Goal: Find specific page/section

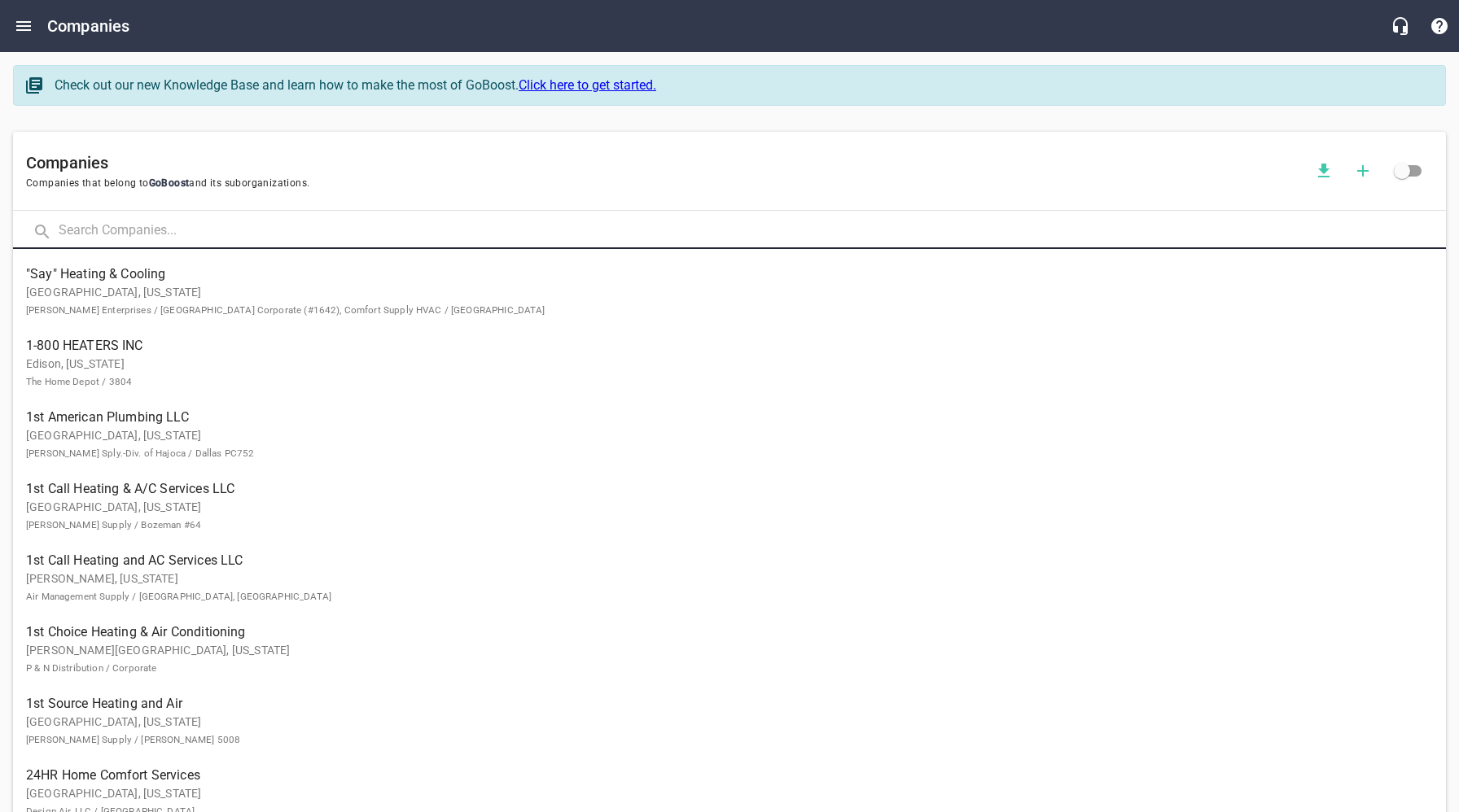
click at [205, 230] on input "text" at bounding box center [752, 231] width 1387 height 35
click button at bounding box center [0, 0] width 0 height 0
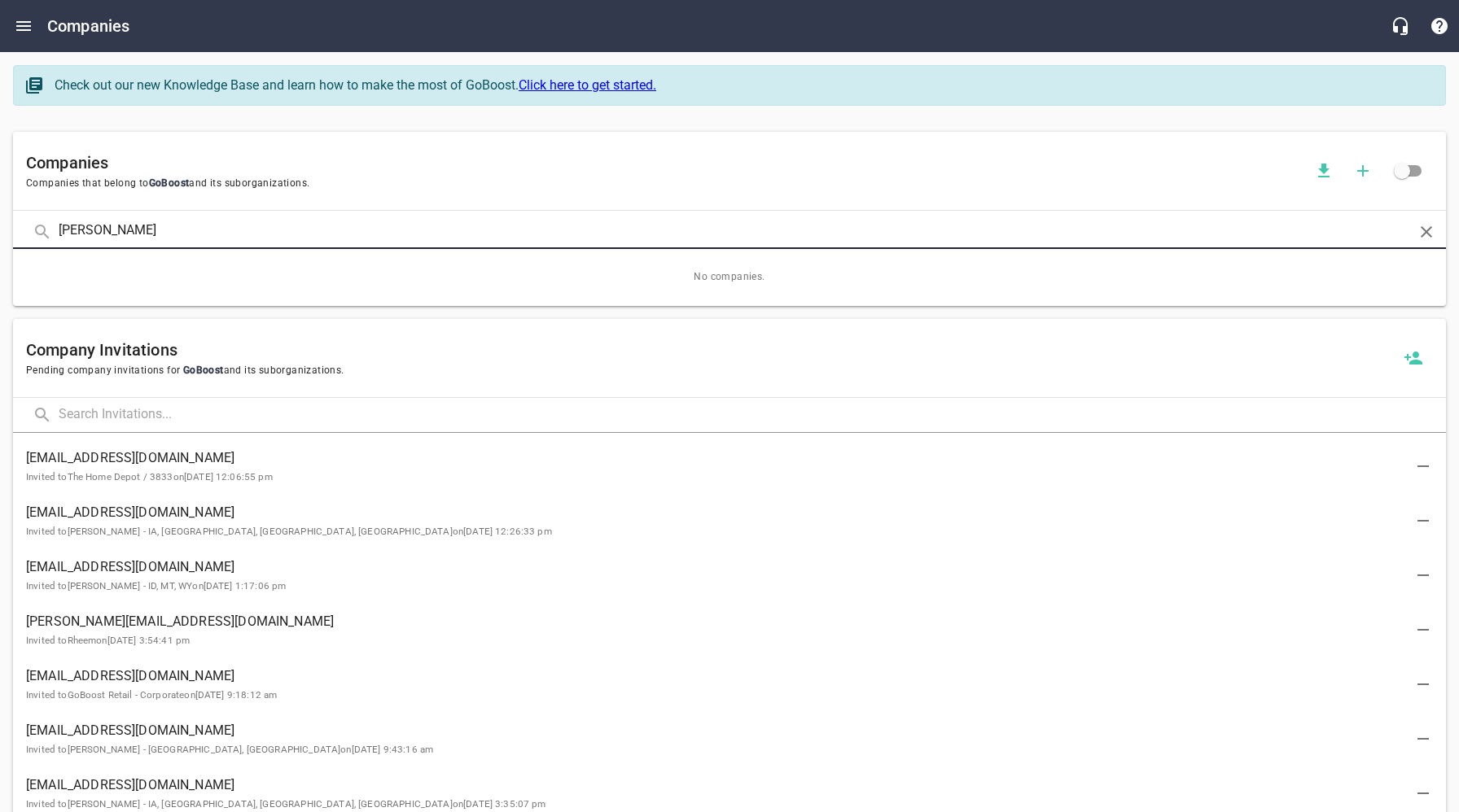
type input "[PERSON_NAME]"
click button at bounding box center [0, 0] width 0 height 0
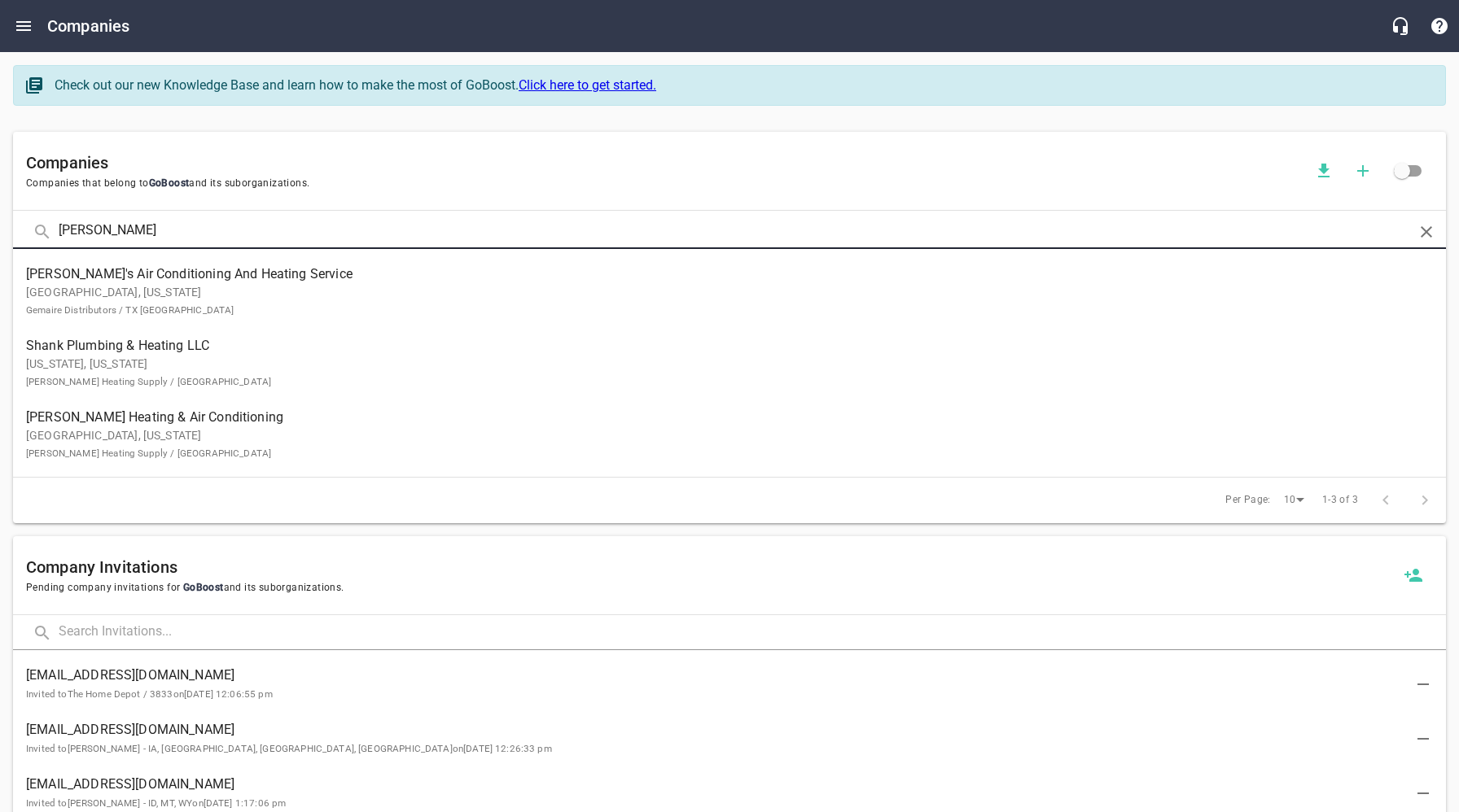
click at [136, 284] on p "[GEOGRAPHIC_DATA], [US_STATE] Gemaire Distributors / TX [GEOGRAPHIC_DATA]" at bounding box center [716, 301] width 1381 height 34
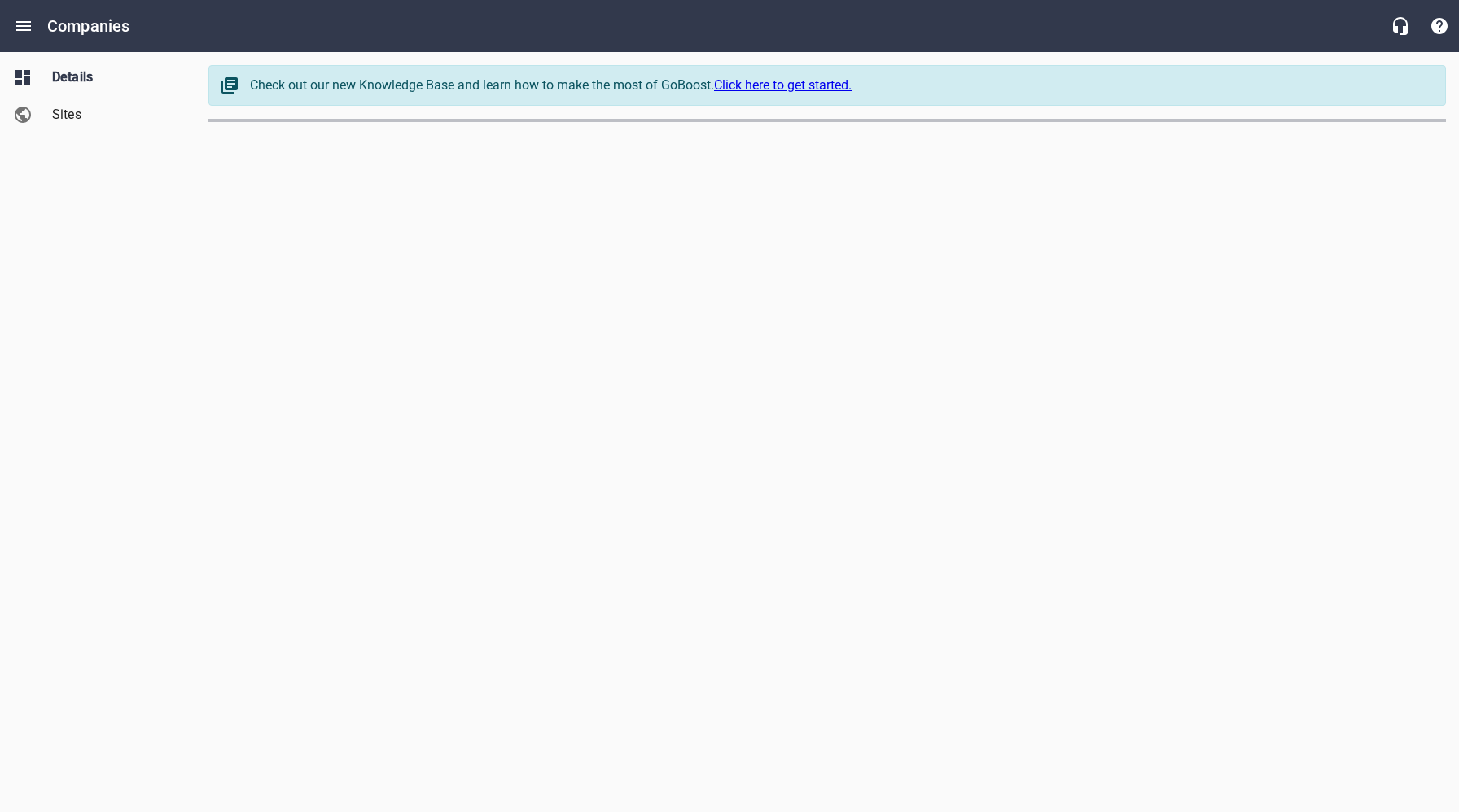
select select "[US_STATE]"
select select "62"
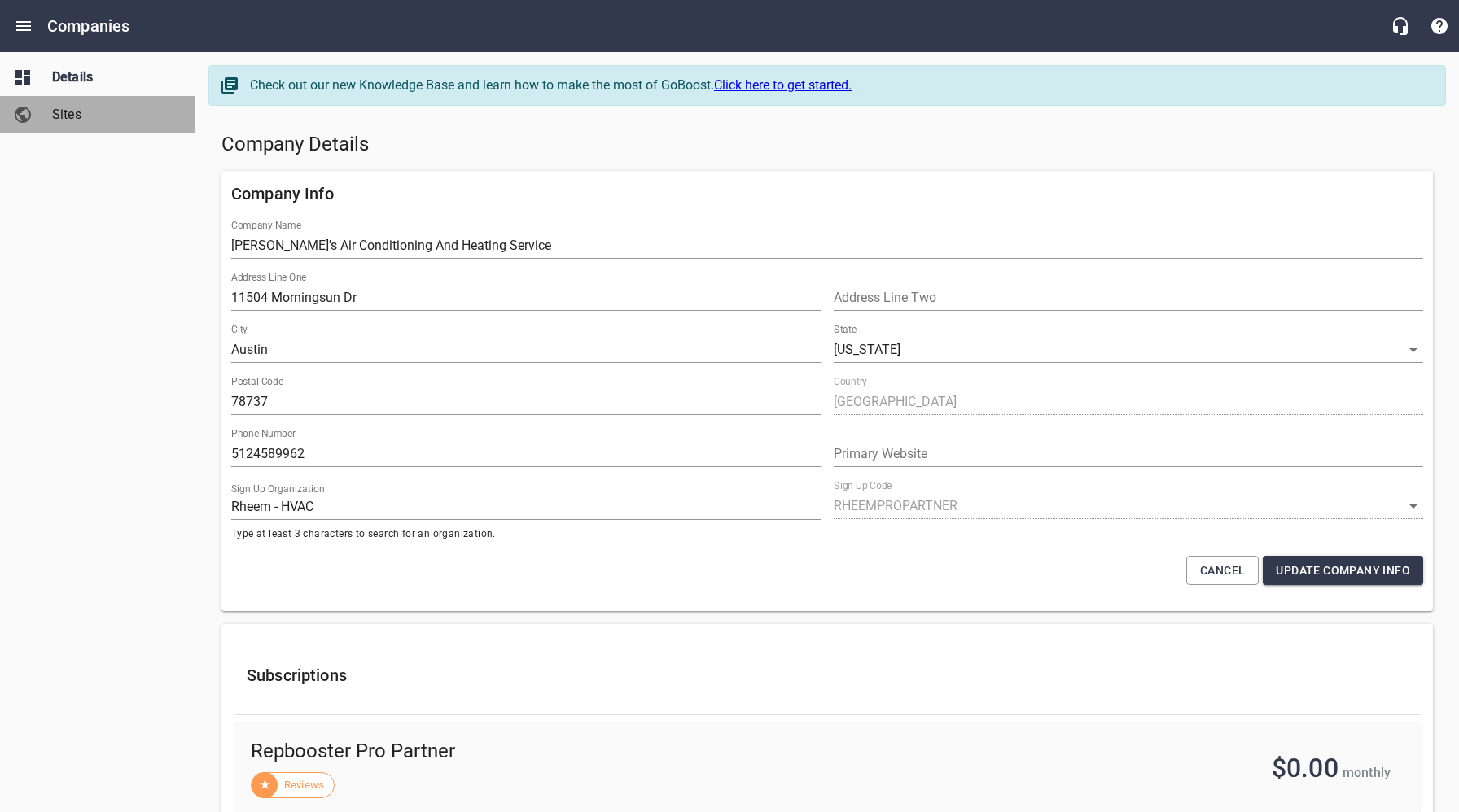
click at [65, 115] on span "Sites" at bounding box center [113, 115] width 123 height 20
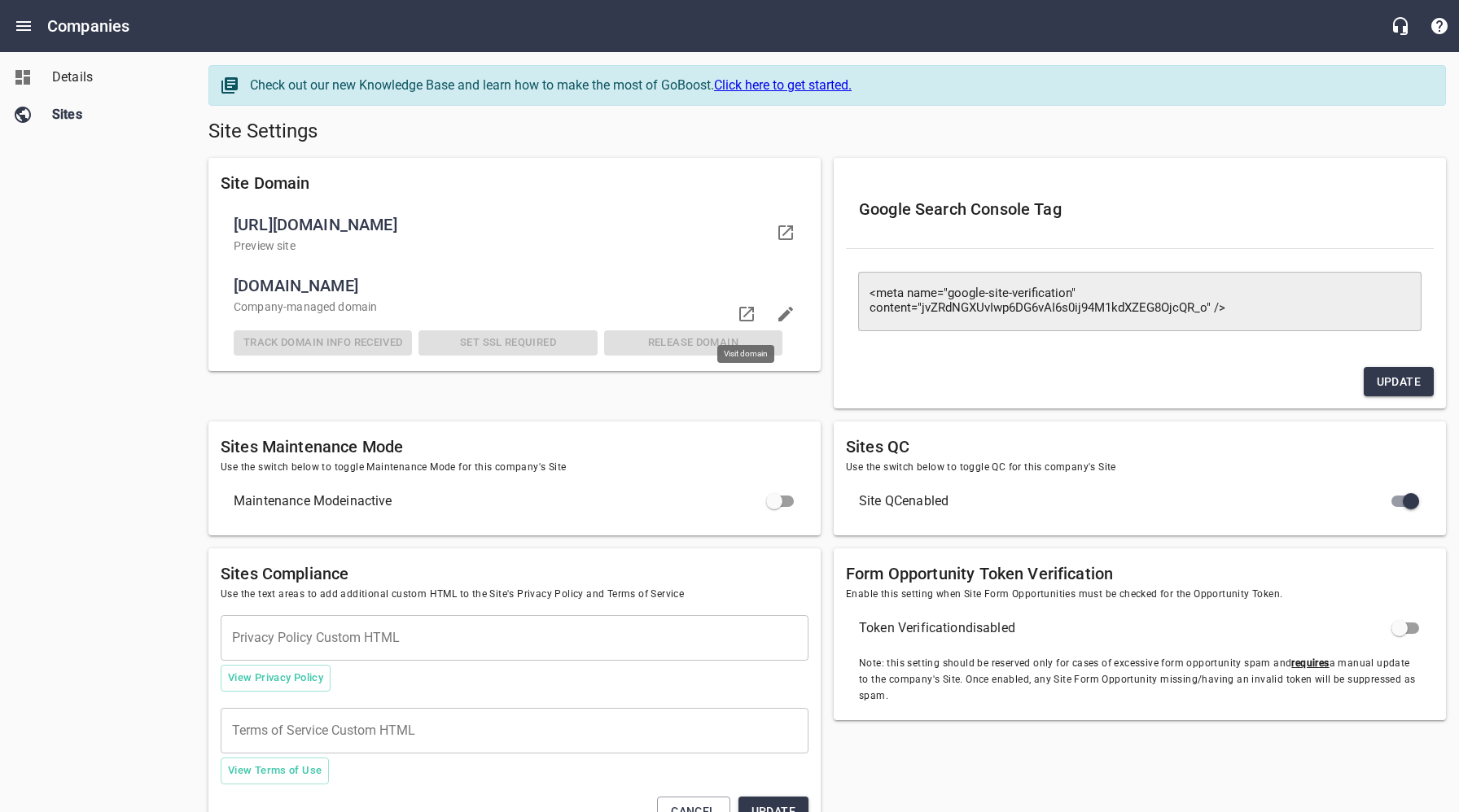
click at [742, 311] on icon at bounding box center [747, 314] width 20 height 20
